Goal: Task Accomplishment & Management: Manage account settings

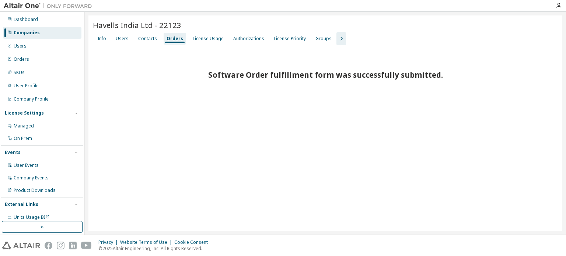
click at [38, 34] on div "Companies" at bounding box center [42, 33] width 79 height 12
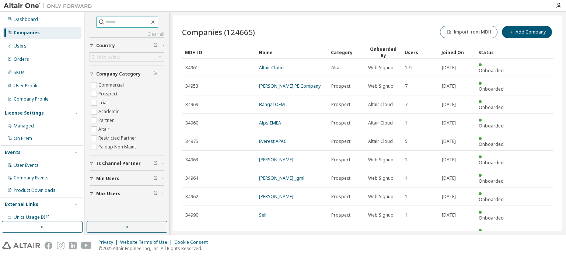
click at [107, 23] on input "text" at bounding box center [127, 21] width 44 height 7
type input "***"
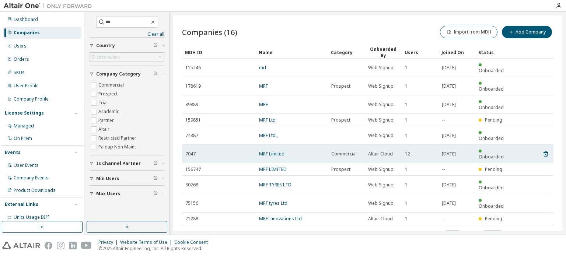
click at [272, 151] on link "MRF Limited" at bounding box center [271, 154] width 25 height 6
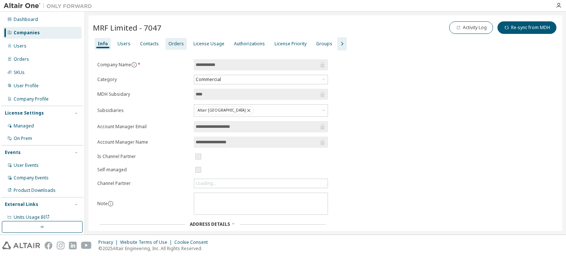
click at [176, 42] on div "Orders" at bounding box center [175, 44] width 15 height 6
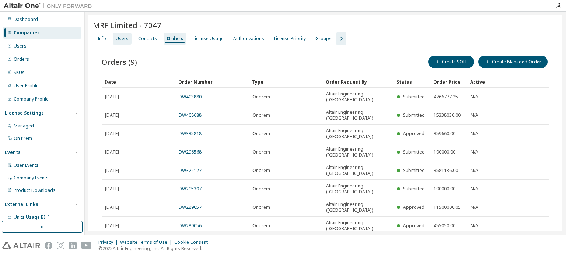
click at [122, 41] on div "Users" at bounding box center [122, 39] width 13 height 6
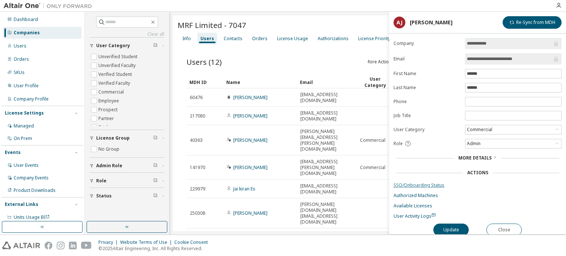
click at [429, 184] on link "SSO/Onboarding Status" at bounding box center [478, 186] width 168 height 6
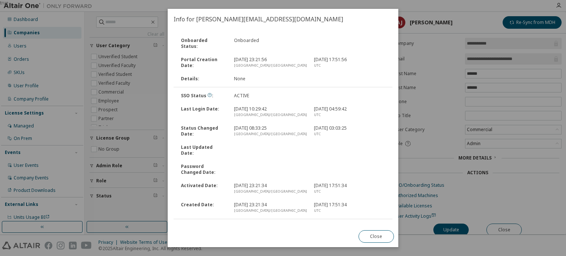
click at [258, 225] on link "Reset Okta Account" at bounding box center [256, 228] width 41 height 6
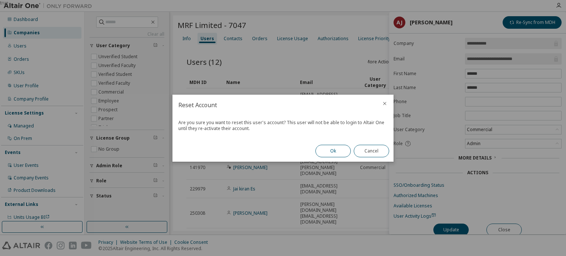
click at [332, 149] on button "Ok" at bounding box center [333, 151] width 35 height 13
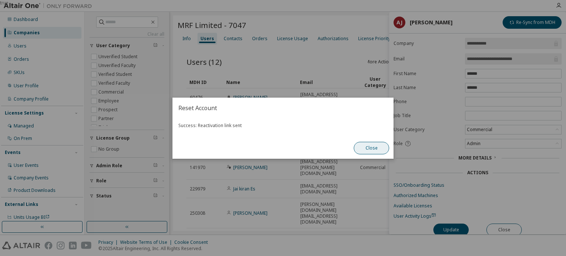
click at [365, 146] on button "Close" at bounding box center [371, 148] width 35 height 13
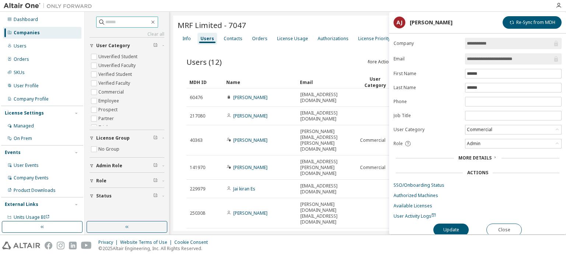
click at [120, 23] on input "text" at bounding box center [127, 21] width 44 height 7
click at [510, 233] on button "Close" at bounding box center [504, 230] width 35 height 13
